Goal: Complete application form: Complete application form

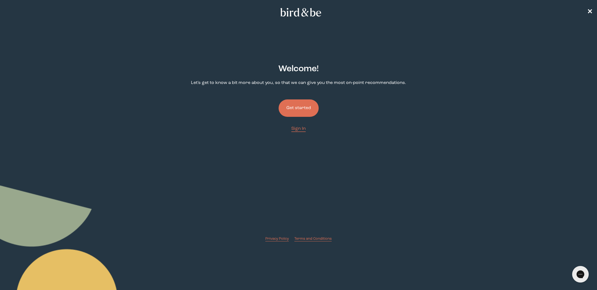
click at [303, 100] on button "Get started" at bounding box center [299, 108] width 40 height 17
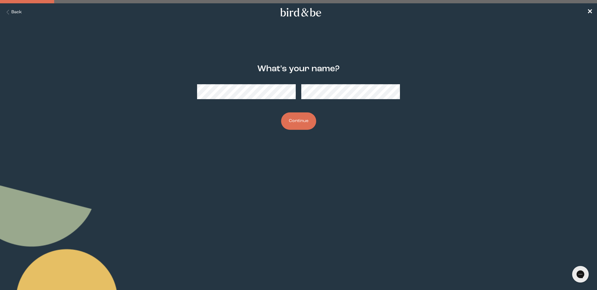
click at [300, 121] on button "Continue" at bounding box center [298, 121] width 35 height 17
click at [291, 120] on button "Continue" at bounding box center [298, 121] width 35 height 17
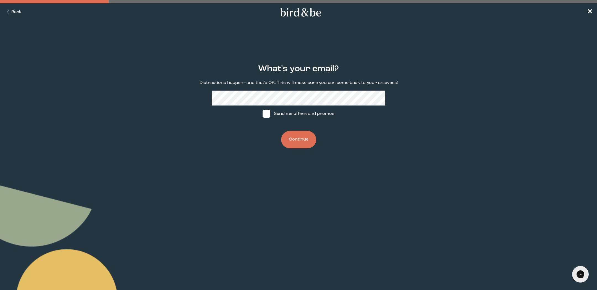
click at [296, 144] on button "Continue" at bounding box center [298, 139] width 35 height 17
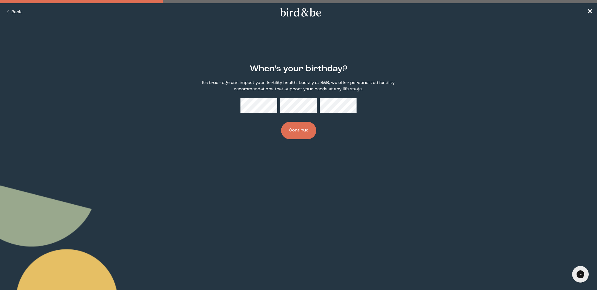
click at [300, 133] on button "Continue" at bounding box center [298, 130] width 35 height 17
click at [303, 129] on button "Continue" at bounding box center [298, 130] width 35 height 17
click at [241, 165] on body "plus-circle minus-circle close-circle Bird & Be Logo Bird & Be Logo arrow-left …" at bounding box center [298, 145] width 597 height 290
click at [300, 136] on button "Continue" at bounding box center [298, 130] width 35 height 17
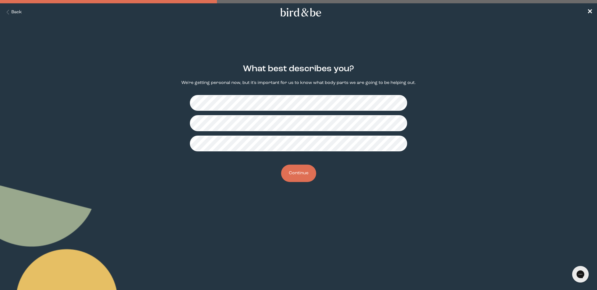
click at [320, 94] on fieldset at bounding box center [298, 123] width 217 height 65
click at [304, 171] on button "Continue" at bounding box center [298, 173] width 35 height 17
click at [303, 170] on button "Continue" at bounding box center [298, 173] width 35 height 17
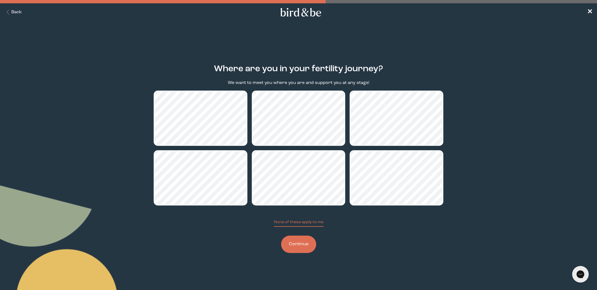
click at [311, 245] on button "Continue" at bounding box center [298, 244] width 35 height 17
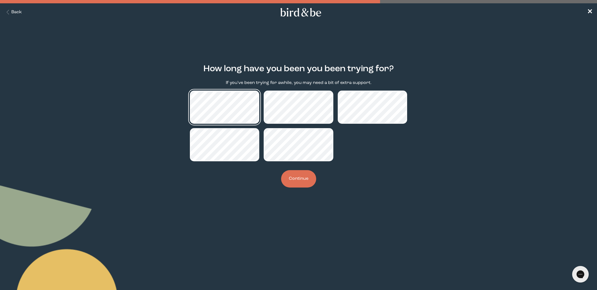
click at [141, 116] on main "How long have you been you been trying for? If you've been trying for awhile, y…" at bounding box center [298, 126] width 597 height 150
